Goal: Information Seeking & Learning: Check status

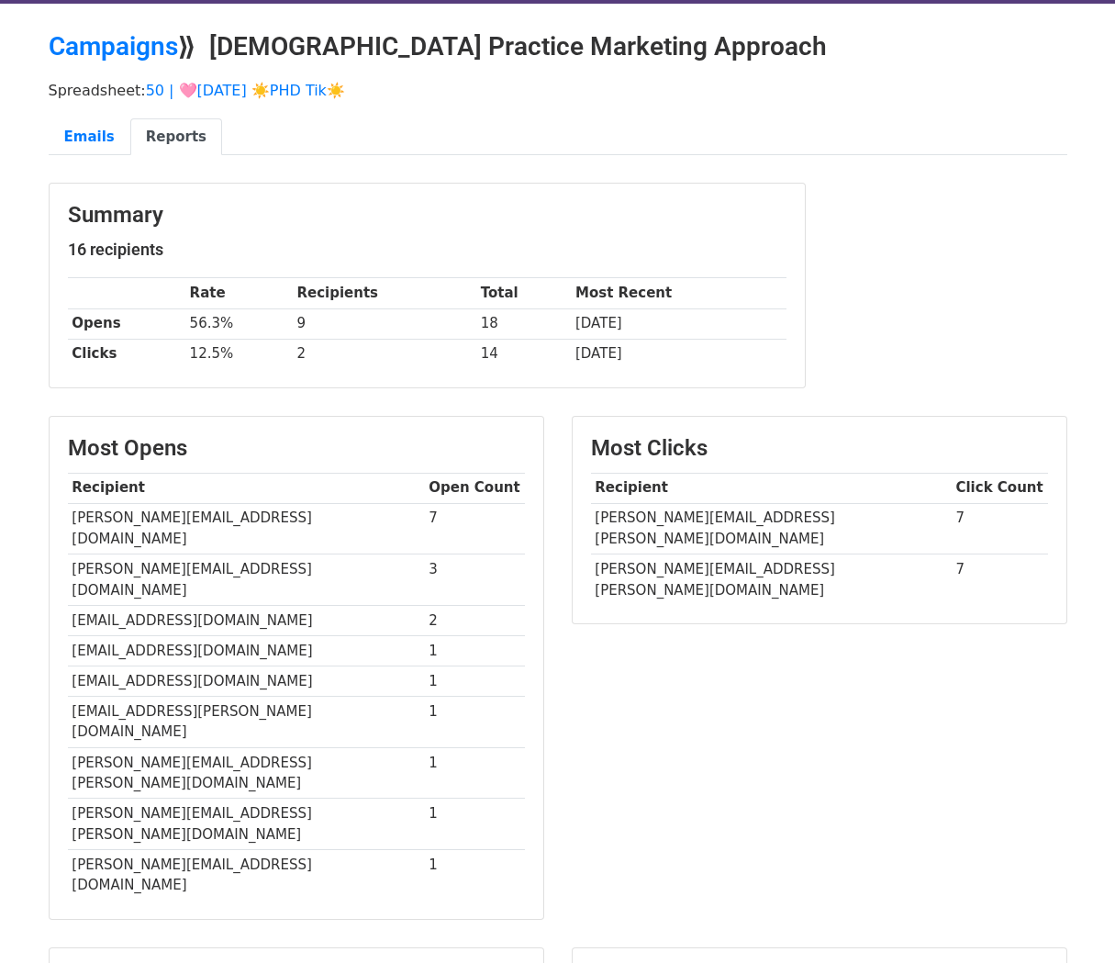
scroll to position [88, 0]
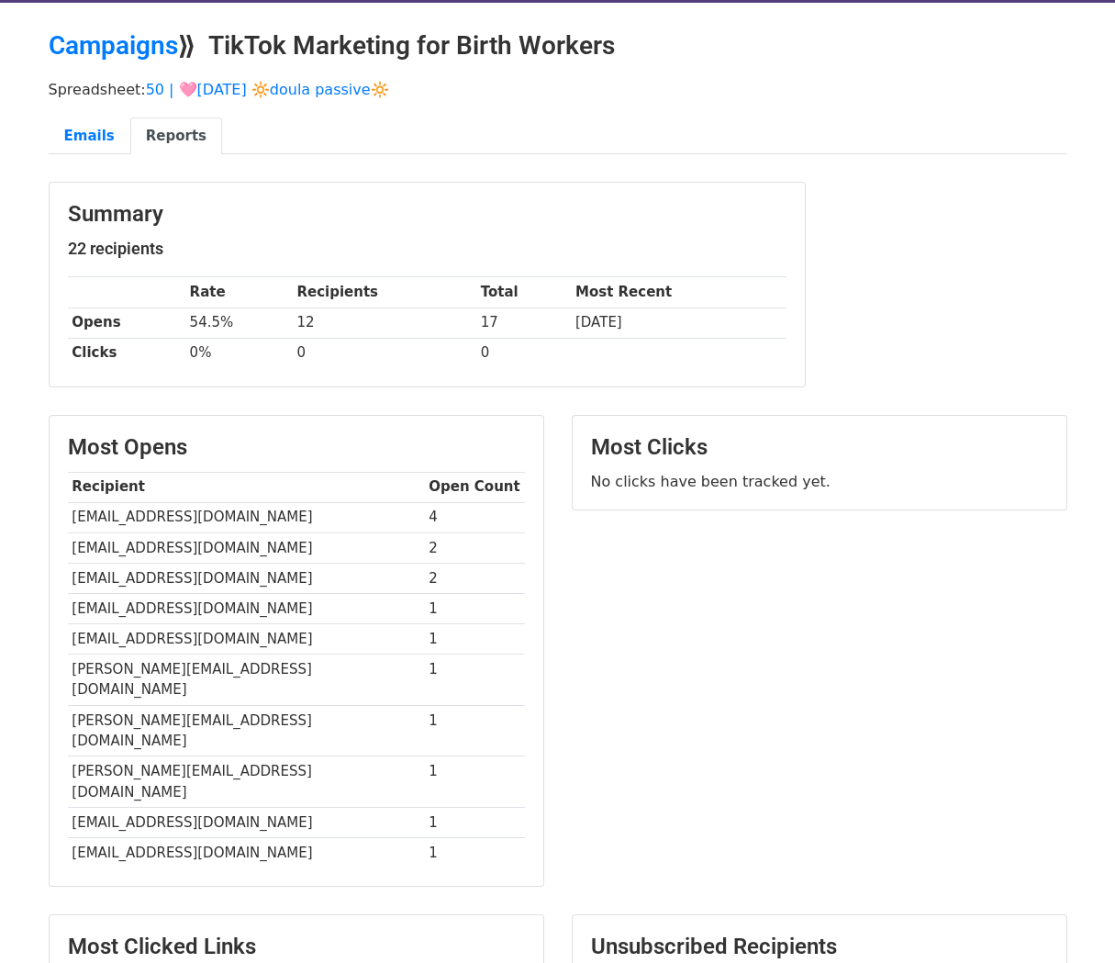
scroll to position [61, 0]
